Goal: Information Seeking & Learning: Learn about a topic

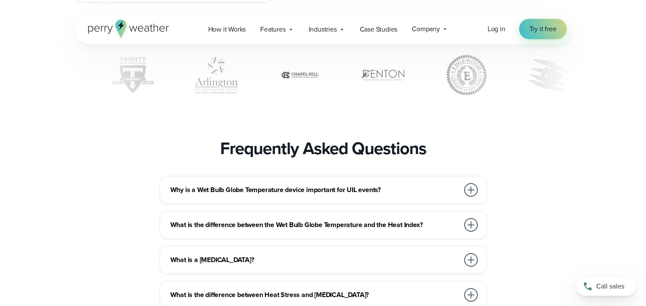
scroll to position [2639, 0]
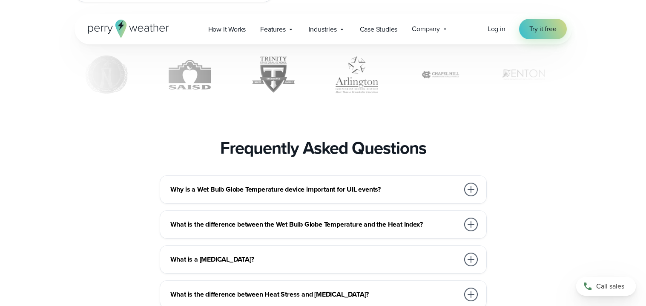
click at [266, 158] on h3 "Frequently Asked Questions" at bounding box center [323, 148] width 206 height 20
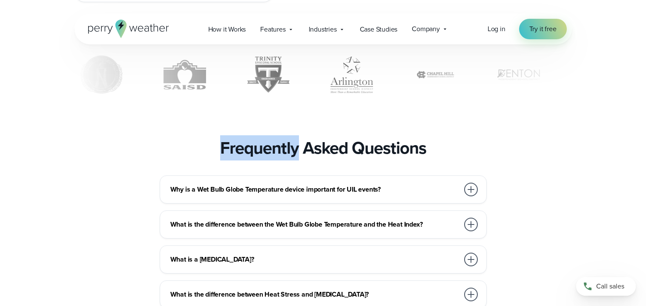
click at [266, 158] on h3 "Frequently Asked Questions" at bounding box center [323, 148] width 206 height 20
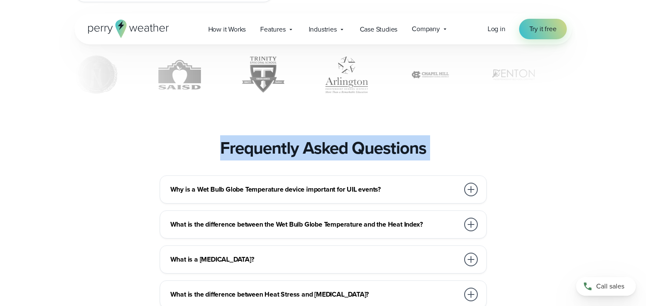
click at [266, 158] on h3 "Frequently Asked Questions" at bounding box center [323, 148] width 206 height 20
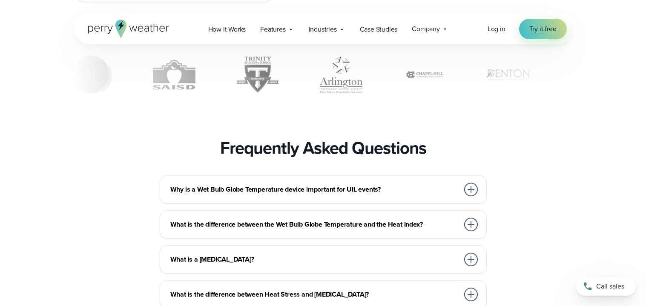
click at [266, 158] on h3 "Frequently Asked Questions" at bounding box center [323, 148] width 206 height 20
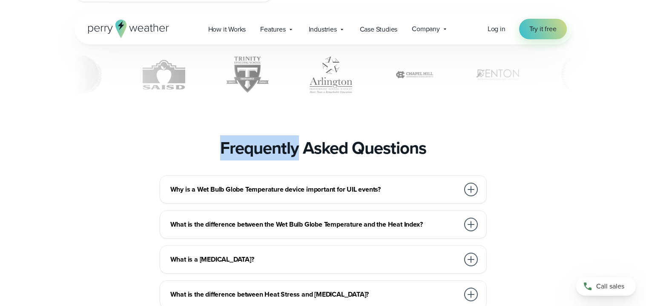
click at [266, 158] on h3 "Frequently Asked Questions" at bounding box center [323, 148] width 206 height 20
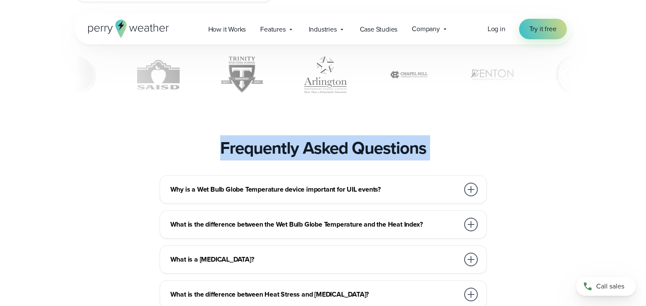
click at [266, 158] on h3 "Frequently Asked Questions" at bounding box center [323, 148] width 206 height 20
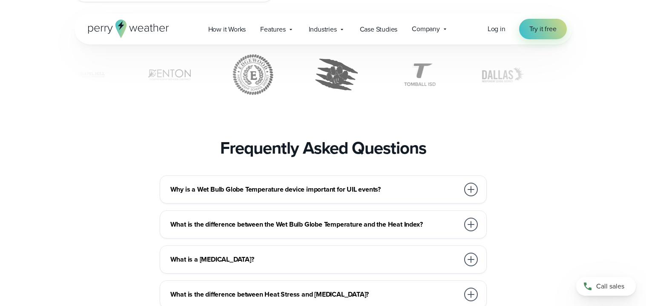
click at [350, 158] on h3 "Frequently Asked Questions" at bounding box center [323, 148] width 206 height 20
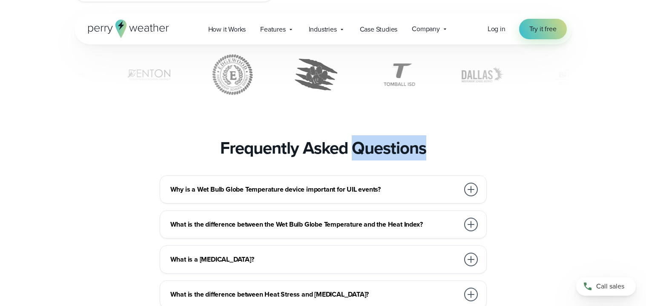
click at [350, 158] on h3 "Frequently Asked Questions" at bounding box center [323, 148] width 206 height 20
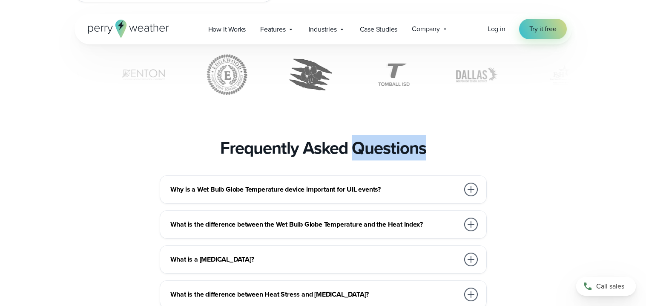
click at [350, 158] on h3 "Frequently Asked Questions" at bounding box center [323, 148] width 206 height 20
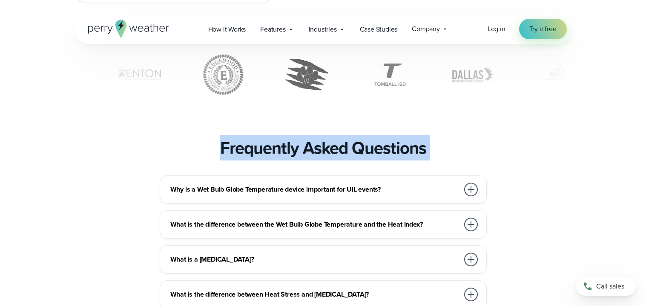
click at [350, 158] on h3 "Frequently Asked Questions" at bounding box center [323, 148] width 206 height 20
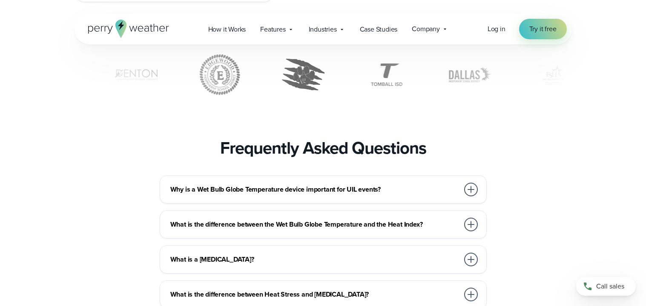
click at [350, 158] on h3 "Frequently Asked Questions" at bounding box center [323, 148] width 206 height 20
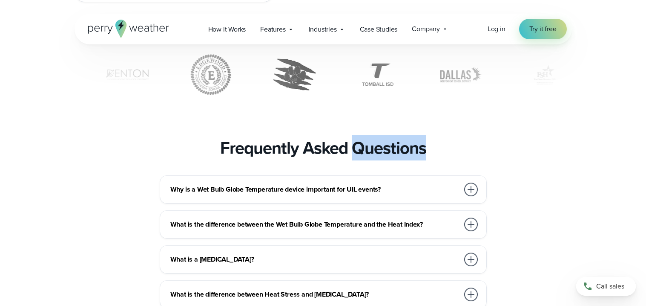
click at [350, 158] on h3 "Frequently Asked Questions" at bounding box center [323, 148] width 206 height 20
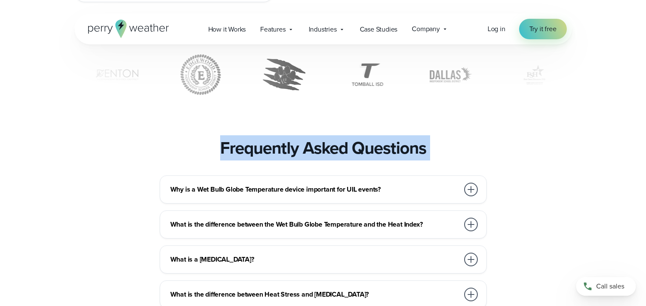
click at [350, 158] on h3 "Frequently Asked Questions" at bounding box center [323, 148] width 206 height 20
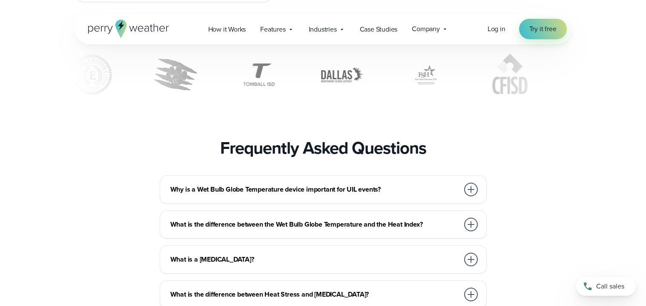
click at [301, 158] on h3 "Frequently Asked Questions" at bounding box center [323, 148] width 206 height 20
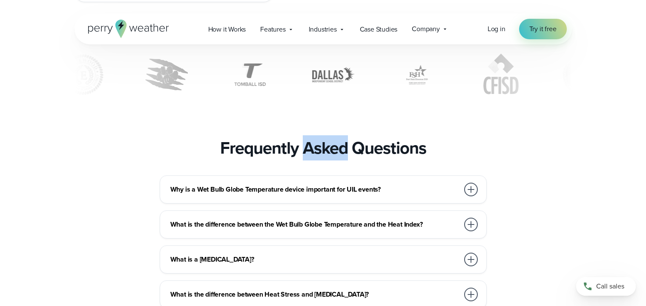
click at [301, 158] on h3 "Frequently Asked Questions" at bounding box center [323, 148] width 206 height 20
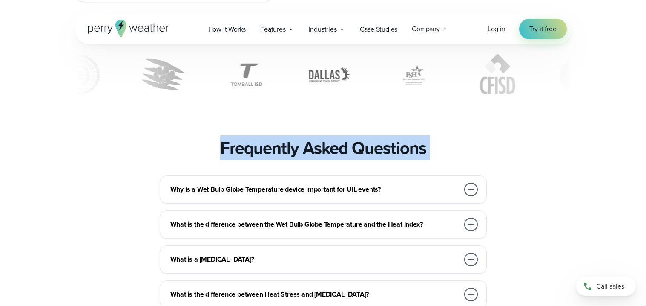
click at [301, 158] on h3 "Frequently Asked Questions" at bounding box center [323, 148] width 206 height 20
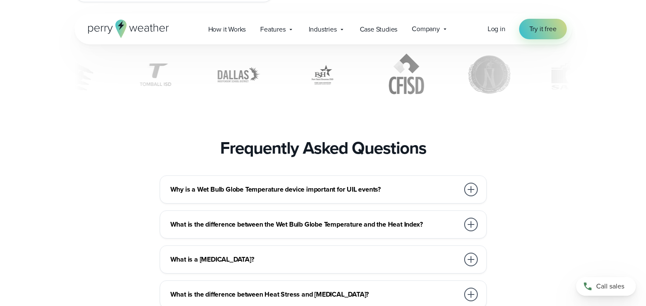
click at [300, 158] on h3 "Frequently Asked Questions" at bounding box center [323, 148] width 206 height 20
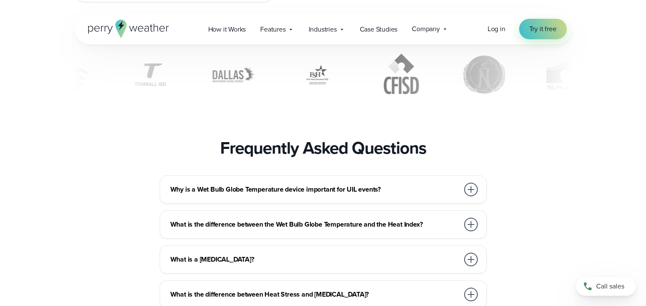
click at [300, 158] on h3 "Frequently Asked Questions" at bounding box center [323, 148] width 206 height 20
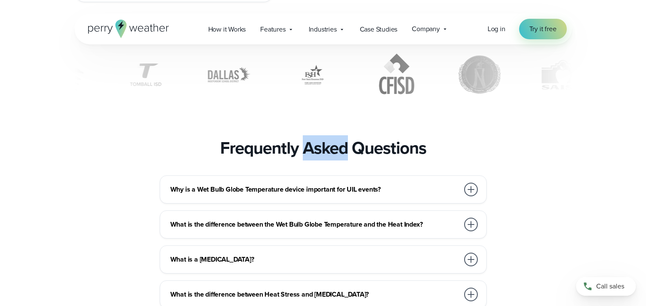
click at [300, 158] on h3 "Frequently Asked Questions" at bounding box center [323, 148] width 206 height 20
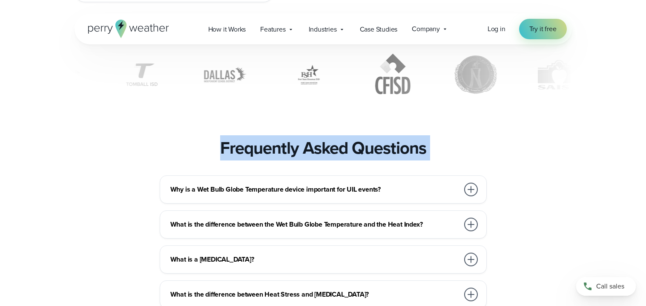
click at [300, 158] on h3 "Frequently Asked Questions" at bounding box center [323, 148] width 206 height 20
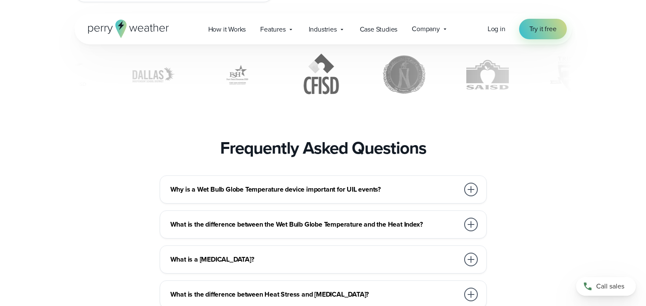
click at [300, 158] on h3 "Frequently Asked Questions" at bounding box center [323, 148] width 206 height 20
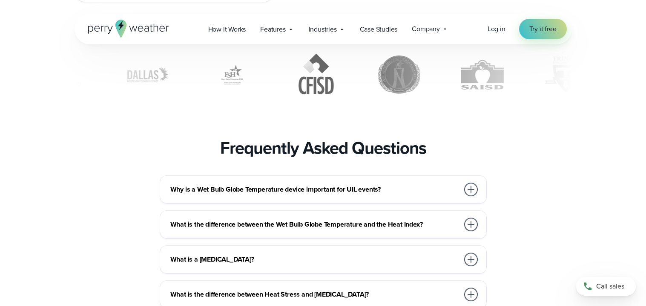
click at [300, 158] on h3 "Frequently Asked Questions" at bounding box center [323, 148] width 206 height 20
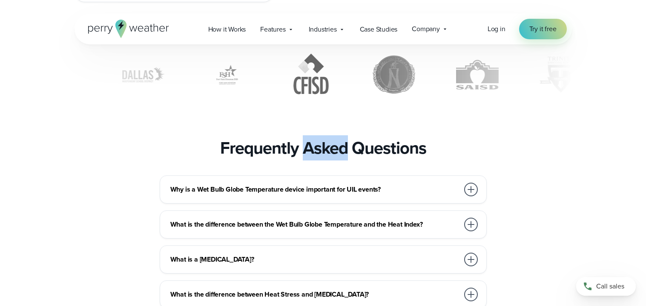
click at [300, 158] on h3 "Frequently Asked Questions" at bounding box center [323, 148] width 206 height 20
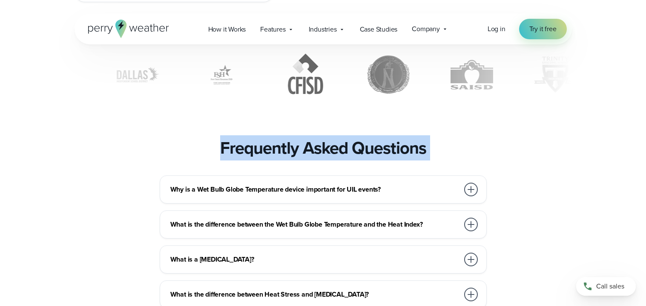
click at [300, 158] on h3 "Frequently Asked Questions" at bounding box center [323, 148] width 206 height 20
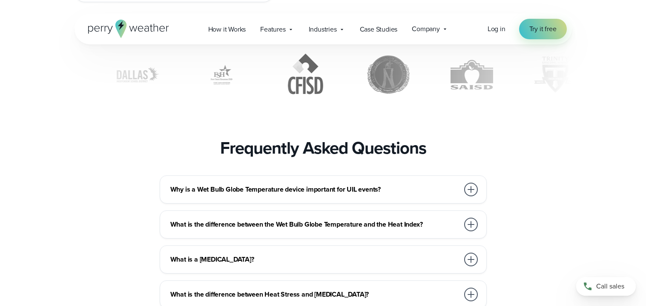
click at [300, 158] on h3 "Frequently Asked Questions" at bounding box center [323, 148] width 206 height 20
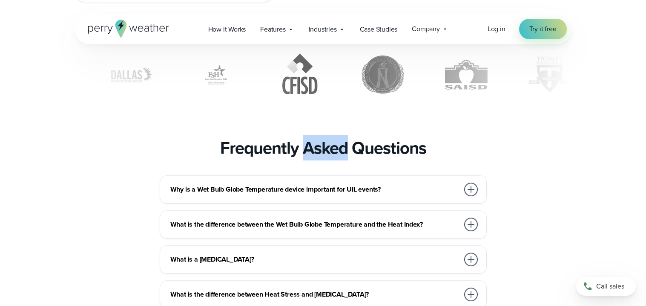
click at [300, 158] on h3 "Frequently Asked Questions" at bounding box center [323, 148] width 206 height 20
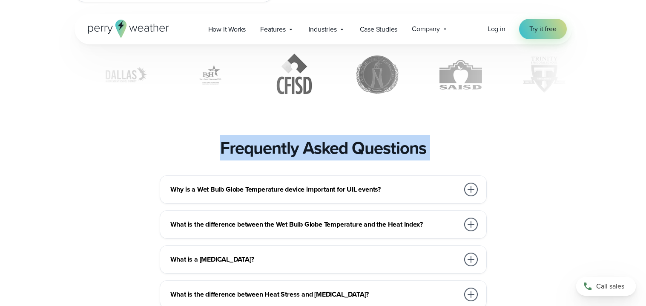
click at [300, 158] on h3 "Frequently Asked Questions" at bounding box center [323, 148] width 206 height 20
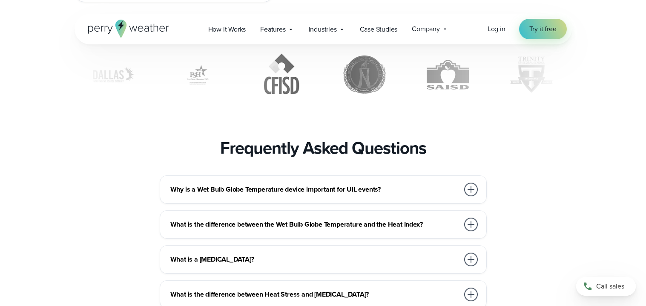
click at [300, 158] on h3 "Frequently Asked Questions" at bounding box center [323, 148] width 206 height 20
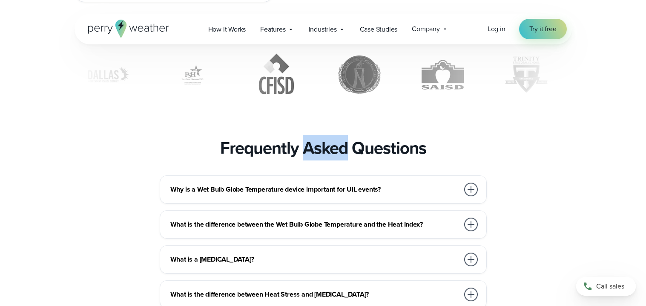
click at [300, 158] on h3 "Frequently Asked Questions" at bounding box center [323, 148] width 206 height 20
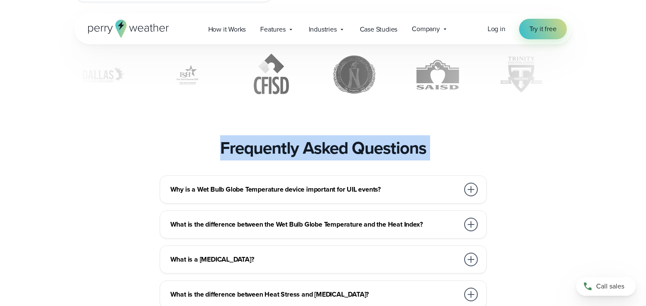
click at [300, 158] on h3 "Frequently Asked Questions" at bounding box center [323, 148] width 206 height 20
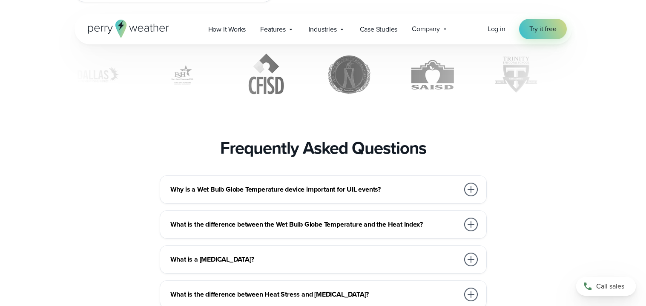
click at [300, 158] on h3 "Frequently Asked Questions" at bounding box center [323, 148] width 206 height 20
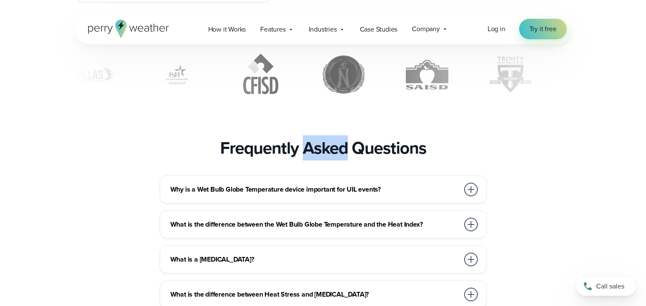
click at [300, 158] on h3 "Frequently Asked Questions" at bounding box center [323, 148] width 206 height 20
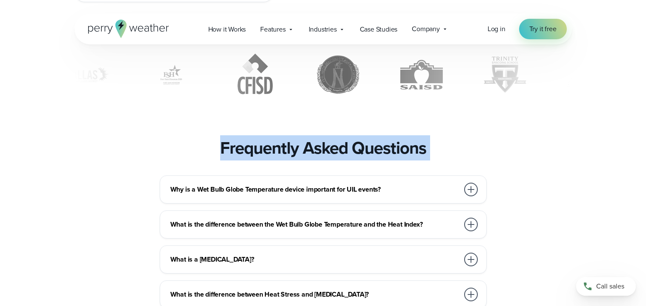
click at [300, 158] on h3 "Frequently Asked Questions" at bounding box center [323, 148] width 206 height 20
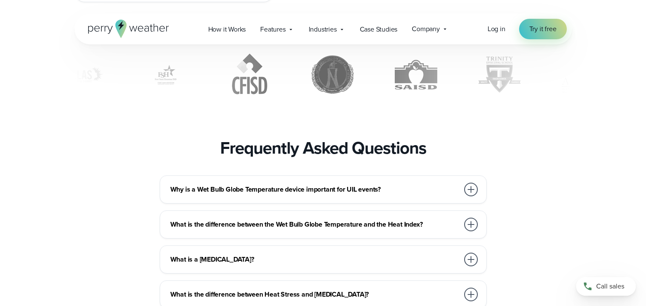
click at [300, 158] on h3 "Frequently Asked Questions" at bounding box center [323, 148] width 206 height 20
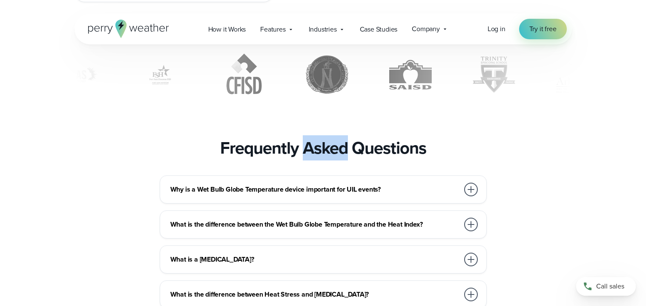
click at [300, 158] on h3 "Frequently Asked Questions" at bounding box center [323, 148] width 206 height 20
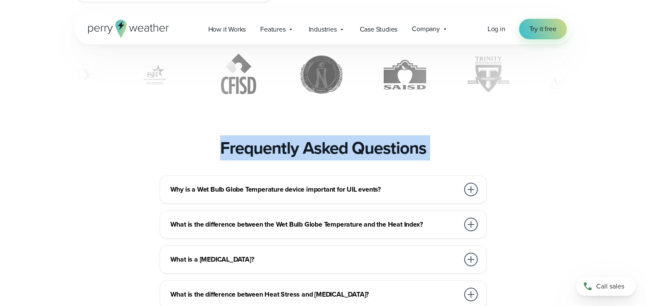
click at [300, 158] on h3 "Frequently Asked Questions" at bounding box center [323, 148] width 206 height 20
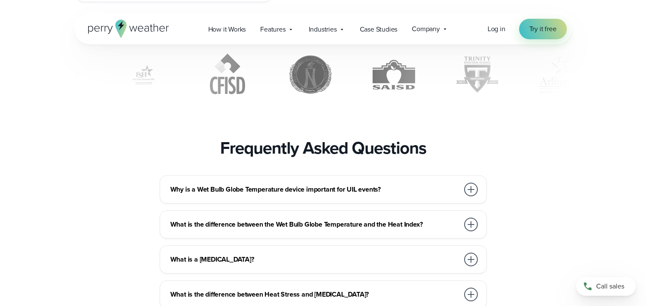
click at [300, 158] on h3 "Frequently Asked Questions" at bounding box center [323, 148] width 206 height 20
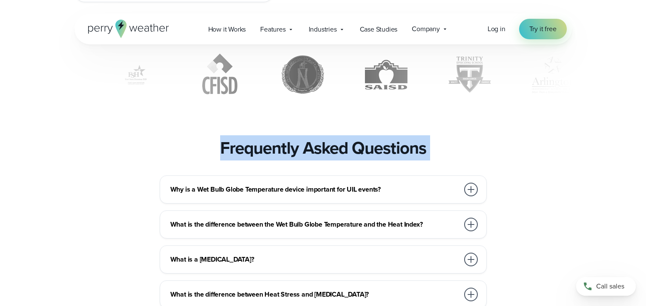
click at [300, 158] on h3 "Frequently Asked Questions" at bounding box center [323, 148] width 206 height 20
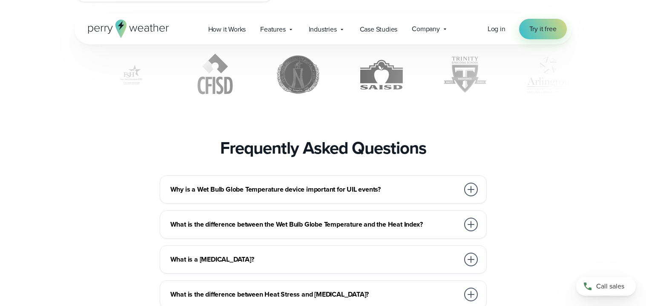
click at [300, 158] on h3 "Frequently Asked Questions" at bounding box center [323, 148] width 206 height 20
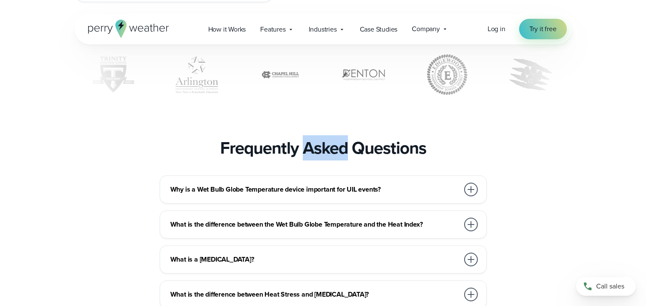
click at [300, 158] on h3 "Frequently Asked Questions" at bounding box center [323, 148] width 206 height 20
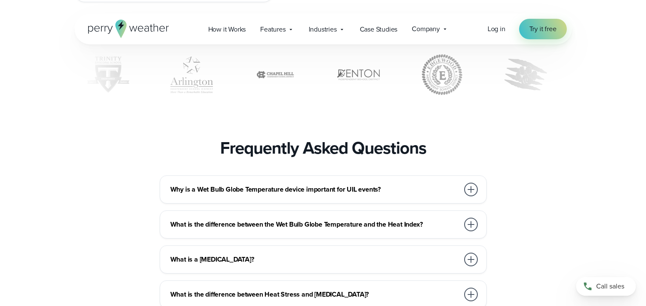
click at [300, 158] on h3 "Frequently Asked Questions" at bounding box center [323, 148] width 206 height 20
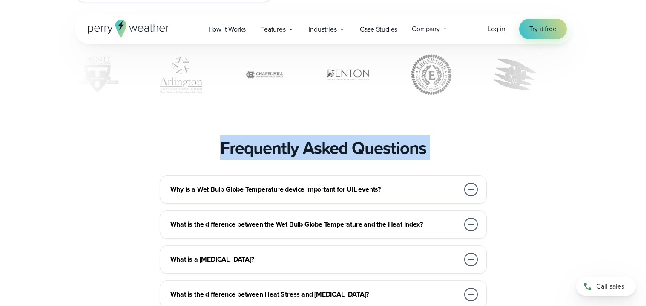
click at [300, 158] on h3 "Frequently Asked Questions" at bounding box center [323, 148] width 206 height 20
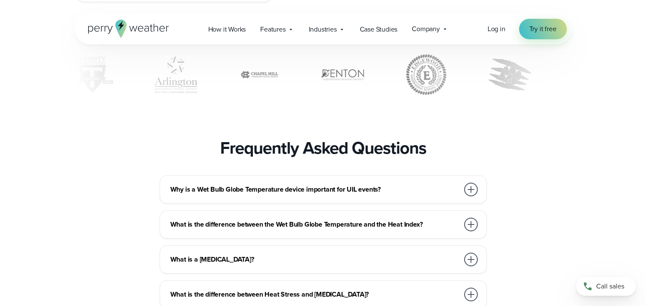
click at [300, 158] on h3 "Frequently Asked Questions" at bounding box center [323, 148] width 206 height 20
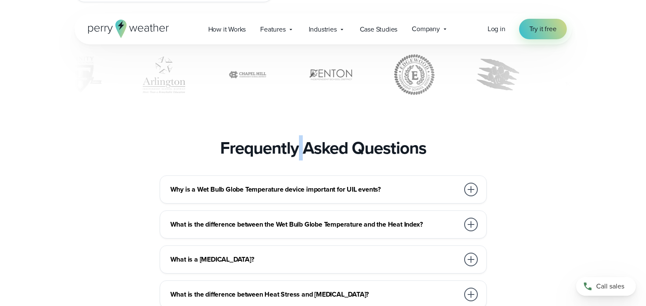
click at [300, 158] on h3 "Frequently Asked Questions" at bounding box center [323, 148] width 206 height 20
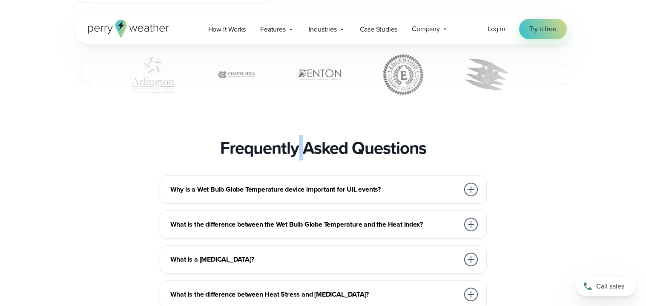
click at [300, 158] on h3 "Frequently Asked Questions" at bounding box center [323, 148] width 206 height 20
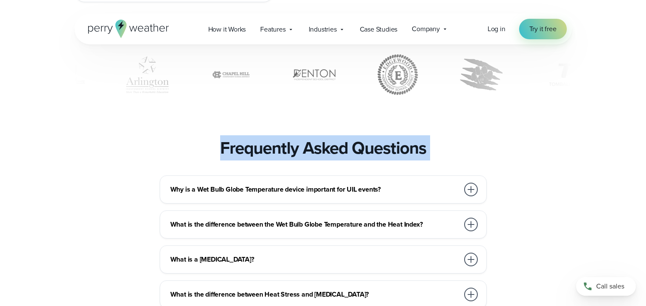
click at [300, 158] on h3 "Frequently Asked Questions" at bounding box center [323, 148] width 206 height 20
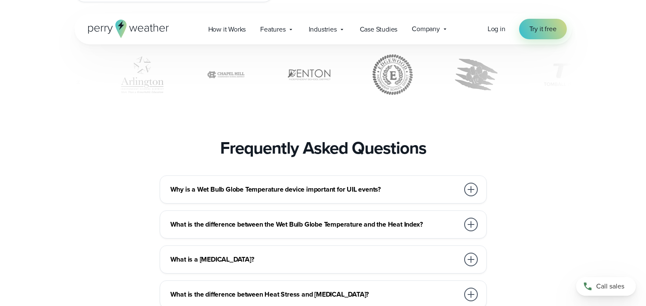
click at [300, 158] on h3 "Frequently Asked Questions" at bounding box center [323, 148] width 206 height 20
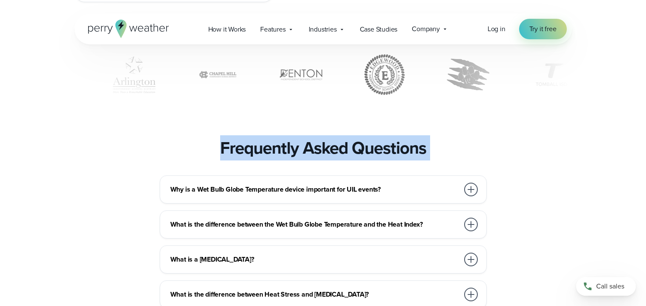
click at [300, 158] on h3 "Frequently Asked Questions" at bounding box center [323, 148] width 206 height 20
